Goal: Navigation & Orientation: Find specific page/section

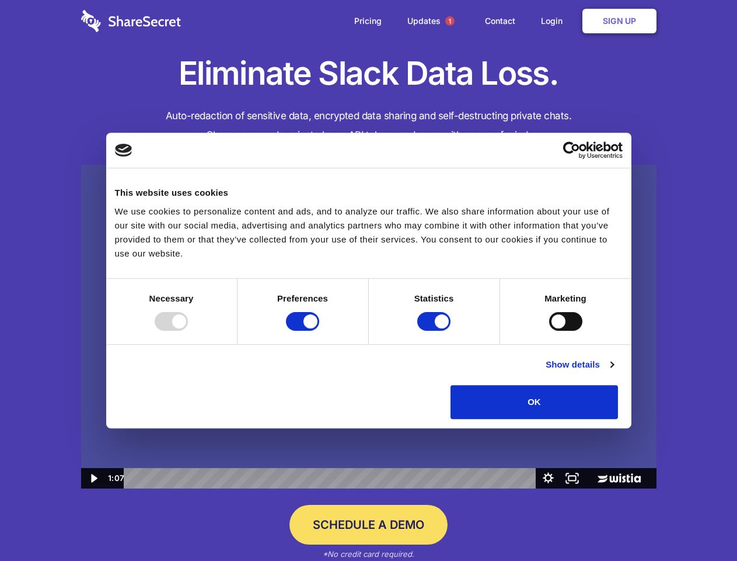
click at [368, 280] on img at bounding box center [369, 327] width 576 height 324
click at [188, 330] on div at bounding box center [171, 321] width 33 height 19
click at [319, 330] on input "Preferences" at bounding box center [302, 321] width 33 height 19
checkbox input "false"
click at [436, 330] on input "Statistics" at bounding box center [433, 321] width 33 height 19
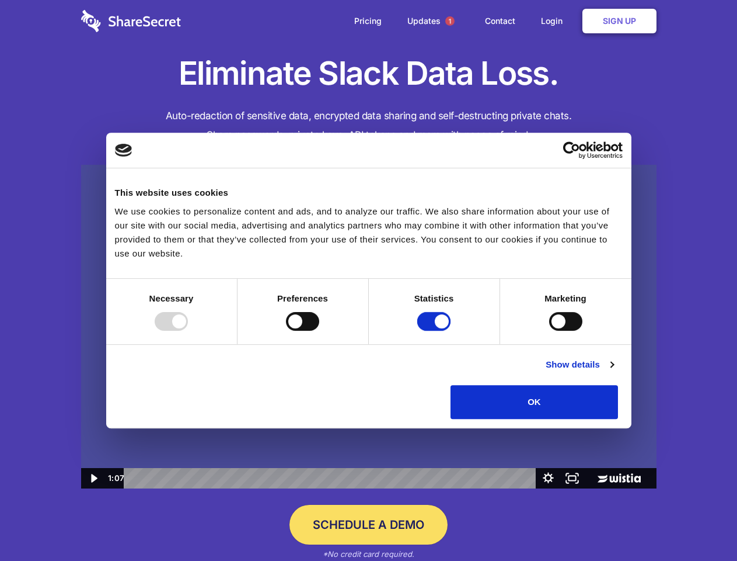
checkbox input "false"
click at [549, 330] on input "Marketing" at bounding box center [565, 321] width 33 height 19
checkbox input "true"
click at [614, 371] on link "Show details" at bounding box center [580, 364] width 68 height 14
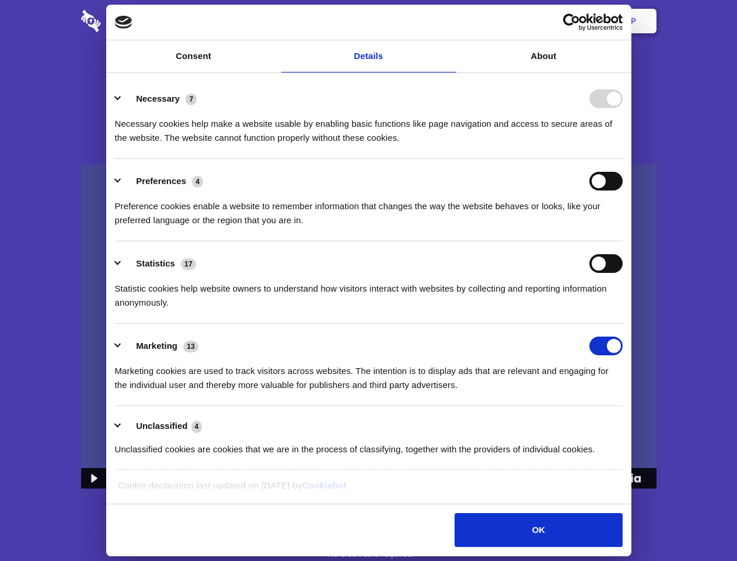
click at [628, 423] on ul "Necessary 7 Necessary cookies help make a website usable by enabling basic func…" at bounding box center [368, 273] width 519 height 394
click at [450, 21] on span "1" at bounding box center [450, 20] width 9 height 9
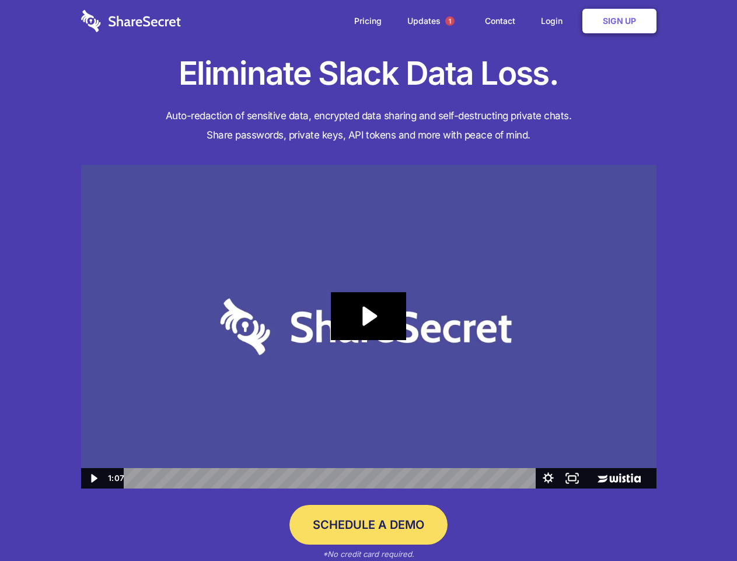
click at [369, 326] on icon "Play Video: Sharesecret Slack Extension" at bounding box center [368, 316] width 75 height 48
